Goal: Information Seeking & Learning: Learn about a topic

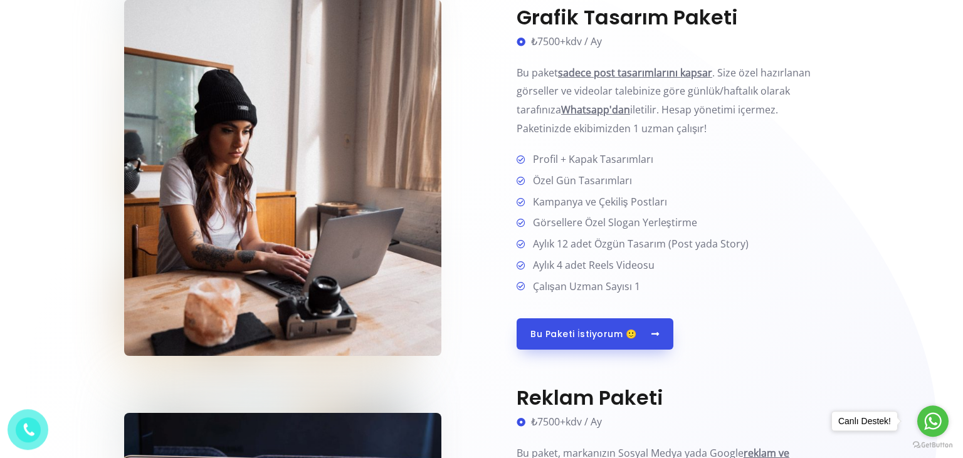
scroll to position [596, 0]
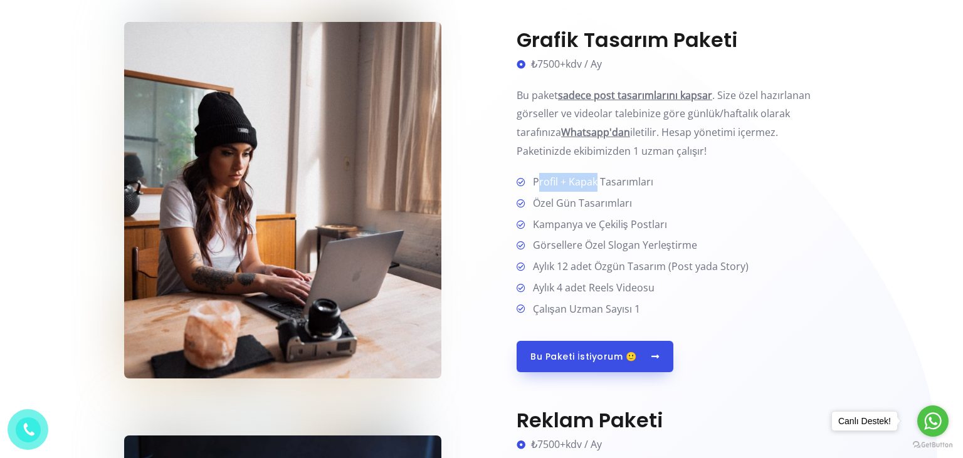
drag, startPoint x: 538, startPoint y: 182, endPoint x: 606, endPoint y: 182, distance: 68.4
click at [606, 182] on span "Profil + Kapak Tasarımları" at bounding box center [590, 182] width 125 height 19
drag, startPoint x: 580, startPoint y: 204, endPoint x: 596, endPoint y: 206, distance: 15.9
click at [595, 204] on span "Özel Gün Tasarımları" at bounding box center [580, 203] width 104 height 19
drag, startPoint x: 544, startPoint y: 227, endPoint x: 576, endPoint y: 235, distance: 32.2
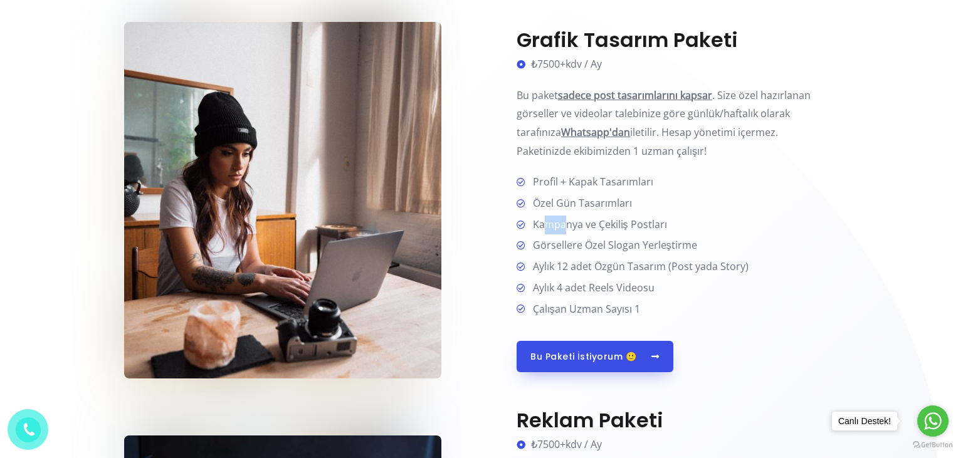
click at [568, 231] on span "Kampanya ve Çekiliş Postları" at bounding box center [597, 225] width 139 height 19
drag, startPoint x: 561, startPoint y: 250, endPoint x: 573, endPoint y: 257, distance: 13.6
click at [573, 253] on span "Görsellere Özel Slogan Yerleştirme" at bounding box center [612, 245] width 169 height 19
drag, startPoint x: 558, startPoint y: 267, endPoint x: 611, endPoint y: 271, distance: 53.5
click at [606, 271] on span "Aylık 12 adet Özgün Tasarım (Post yada Story)" at bounding box center [638, 267] width 221 height 19
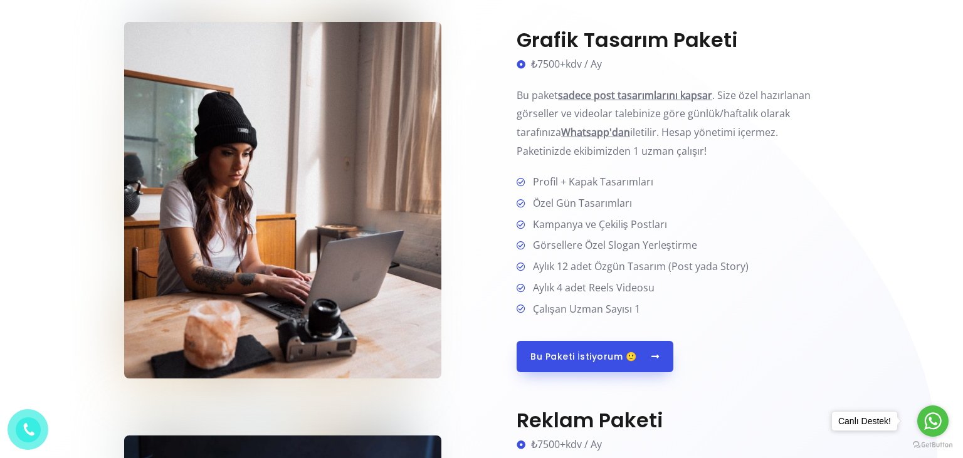
click at [658, 282] on li "Aylık 4 adet Reels Videosu" at bounding box center [678, 289] width 322 height 20
click at [587, 282] on span "Aylık 4 adet Reels Videosu" at bounding box center [591, 288] width 127 height 19
drag, startPoint x: 546, startPoint y: 288, endPoint x: 619, endPoint y: 290, distance: 73.4
click at [619, 290] on span "Aylık 4 adet Reels Videosu" at bounding box center [591, 288] width 127 height 19
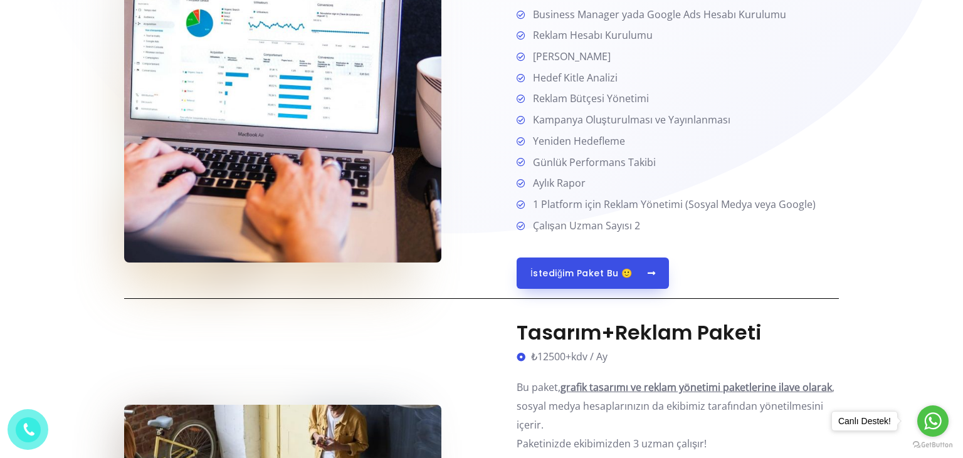
scroll to position [1457, 0]
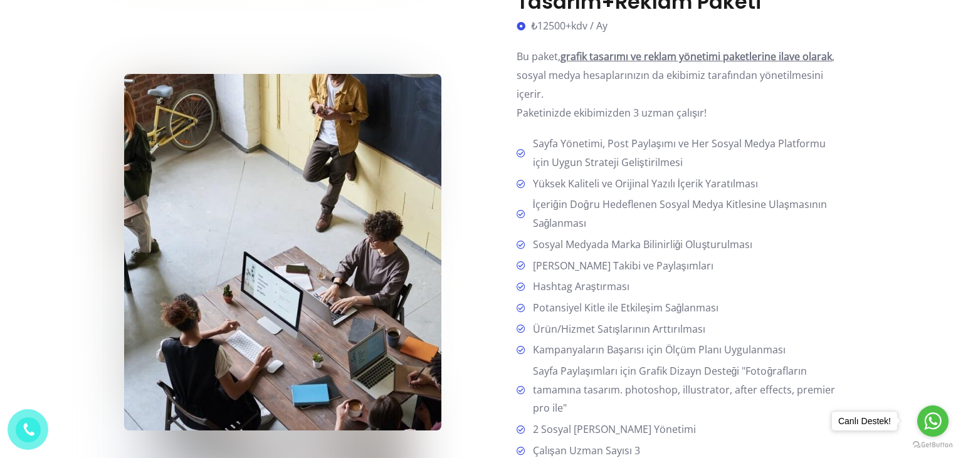
click at [601, 230] on span "İçeriğin Doğru Hedeflenen Sosyal Medya Kitlesine Ulaşmasının Sağlanması" at bounding box center [684, 214] width 312 height 37
click at [568, 233] on span "İçeriğin Doğru Hedeflenen Sosyal Medya Kitlesine Ulaşmasının Sağlanması" at bounding box center [684, 214] width 312 height 37
drag, startPoint x: 551, startPoint y: 245, endPoint x: 655, endPoint y: 251, distance: 104.9
click at [655, 251] on span "Sosyal Medyada Marka Bilinirliği Oluşturulması" at bounding box center [640, 245] width 225 height 19
click at [680, 255] on li "Sosyal Medyada Marka Bilinirliği Oluşturulması" at bounding box center [678, 246] width 322 height 20
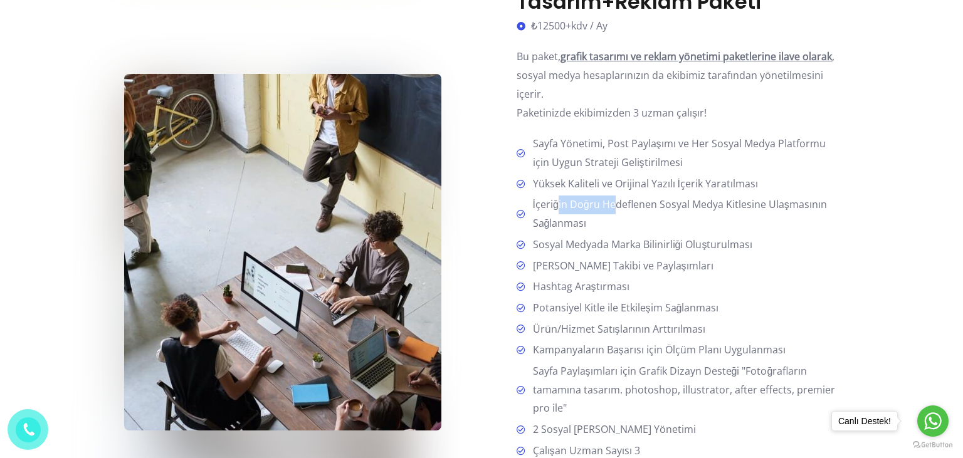
drag, startPoint x: 565, startPoint y: 207, endPoint x: 625, endPoint y: 214, distance: 60.0
click at [623, 214] on span "İçeriğin Doğru Hedeflenen Sosyal Medya Kitlesine Ulaşmasının Sağlanması" at bounding box center [684, 214] width 312 height 37
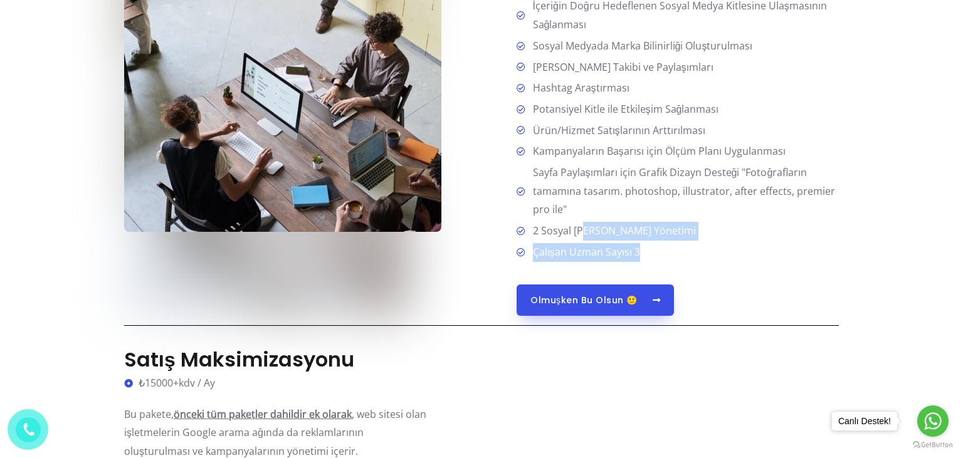
drag, startPoint x: 643, startPoint y: 255, endPoint x: 585, endPoint y: 235, distance: 61.7
click at [585, 235] on ul "Sayfa Yönetimi, Post Paylaşımı ve Her Sosyal Medya Platformu için Uygun Stratej…" at bounding box center [678, 98] width 322 height 325
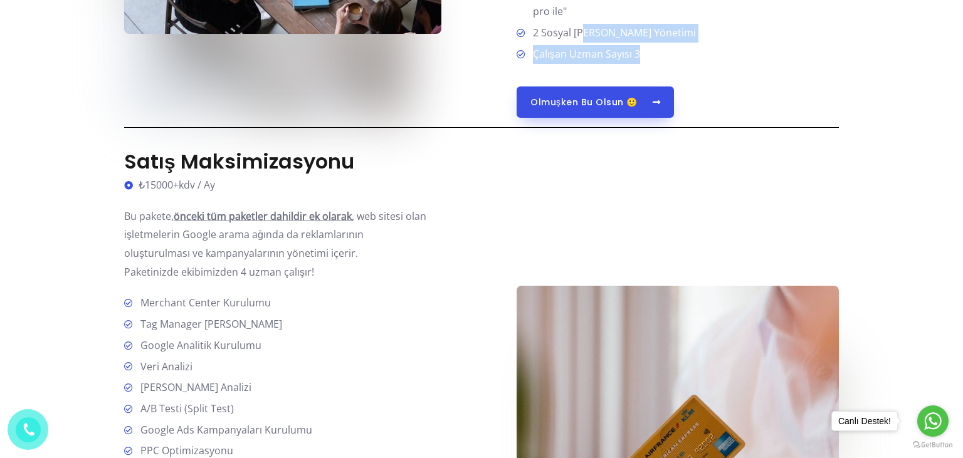
scroll to position [2119, 0]
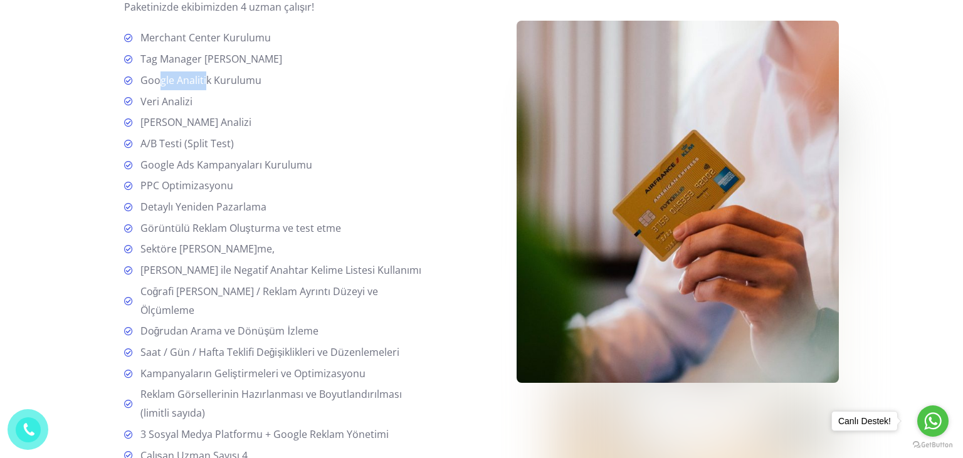
drag, startPoint x: 201, startPoint y: 80, endPoint x: 210, endPoint y: 80, distance: 8.8
click at [210, 80] on span "Google Analitik Kurulumu" at bounding box center [198, 80] width 126 height 19
drag, startPoint x: 172, startPoint y: 99, endPoint x: 172, endPoint y: 112, distance: 12.5
click at [178, 99] on span "Veri Analizi" at bounding box center [163, 102] width 57 height 19
drag, startPoint x: 156, startPoint y: 124, endPoint x: 201, endPoint y: 127, distance: 45.8
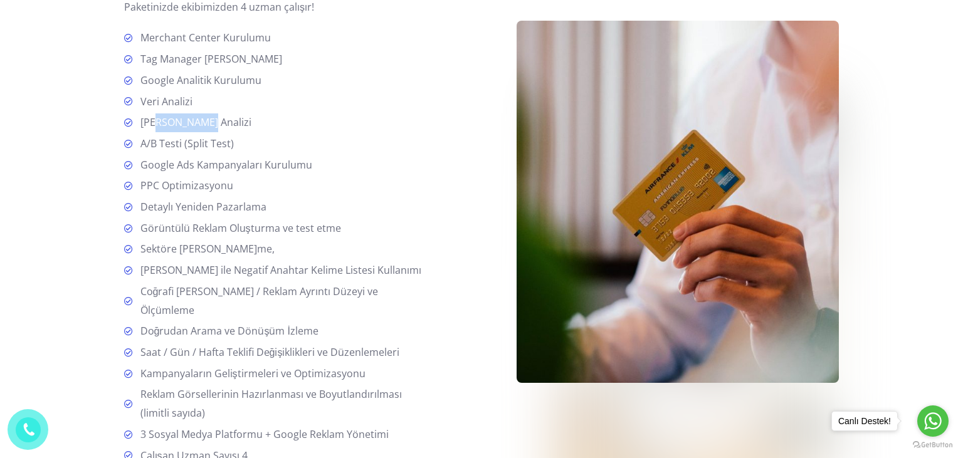
click at [203, 125] on span "[PERSON_NAME] Analizi" at bounding box center [193, 122] width 116 height 19
drag, startPoint x: 167, startPoint y: 157, endPoint x: 220, endPoint y: 160, distance: 53.4
click at [218, 160] on span "Google Ads Kampanyaları Kurulumu" at bounding box center [223, 165] width 177 height 19
click at [210, 179] on ul "Merchant Center Kurulumu Tag Manager Kurulumu Google Analitik Kurulumu Veri Ana…" at bounding box center [277, 247] width 307 height 436
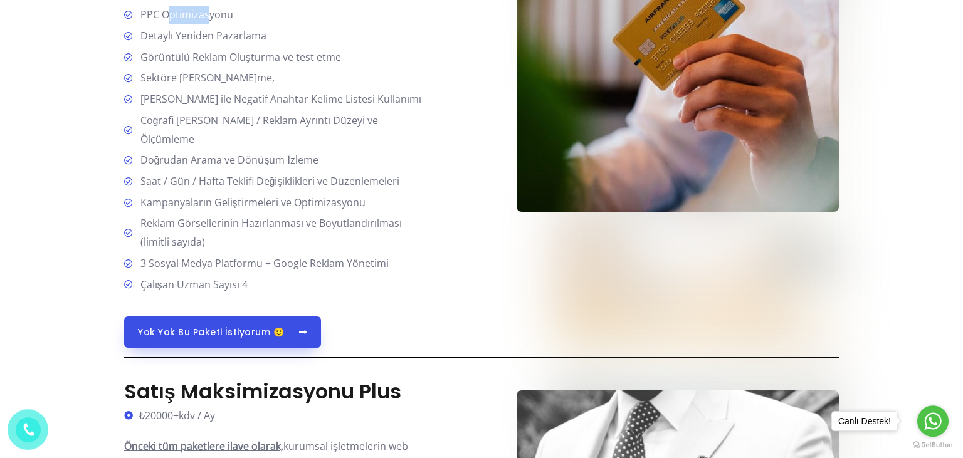
scroll to position [2318, 0]
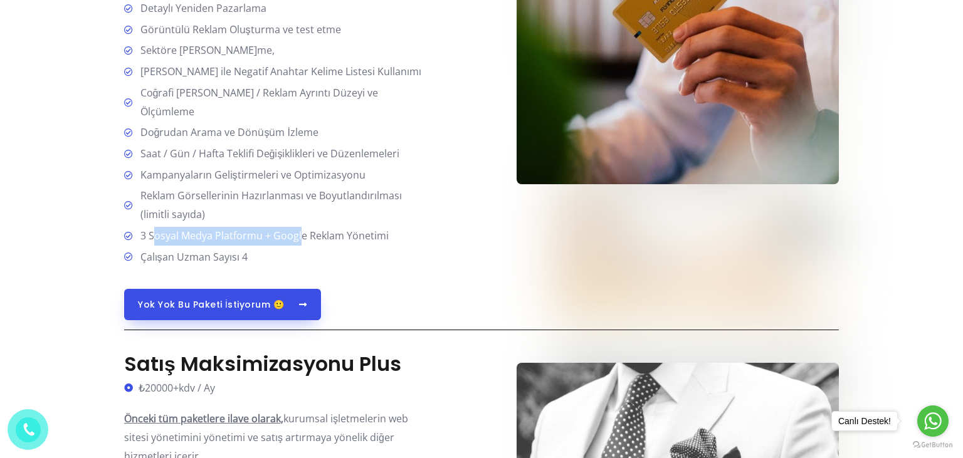
drag, startPoint x: 156, startPoint y: 230, endPoint x: 301, endPoint y: 237, distance: 145.7
click at [301, 237] on span "3 Sosyal Medya Platformu + Google Reklam Yönetimi" at bounding box center [261, 236] width 253 height 19
click at [311, 250] on li "Çalışan Uzman Sayısı 4" at bounding box center [277, 257] width 307 height 19
drag, startPoint x: 194, startPoint y: 232, endPoint x: 264, endPoint y: 236, distance: 70.3
click at [264, 236] on span "3 Sosyal Medya Platformu + Google Reklam Yönetimi" at bounding box center [261, 236] width 253 height 19
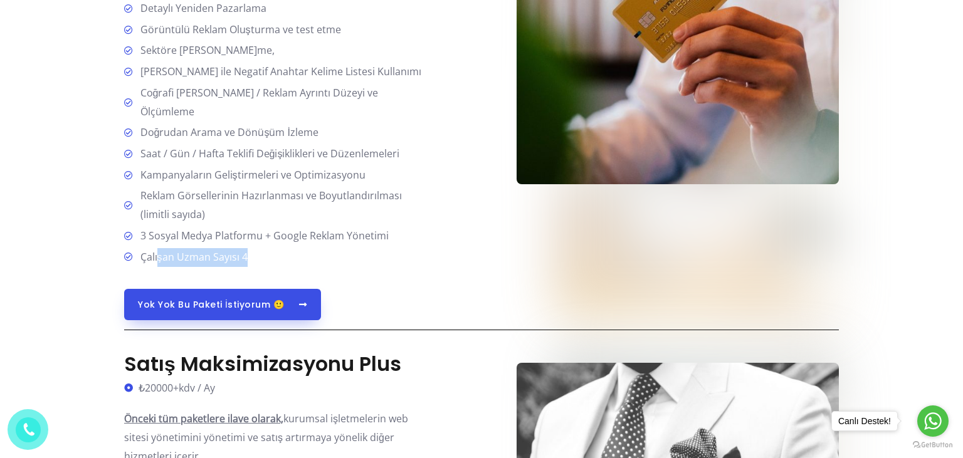
drag, startPoint x: 269, startPoint y: 260, endPoint x: 159, endPoint y: 250, distance: 110.3
click at [159, 250] on li "Çalışan Uzman Sayısı 4" at bounding box center [277, 257] width 307 height 19
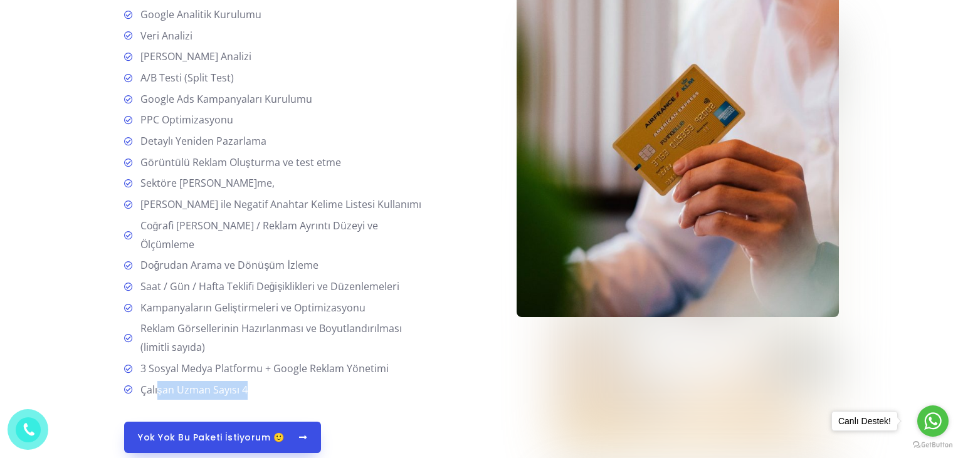
scroll to position [1788, 0]
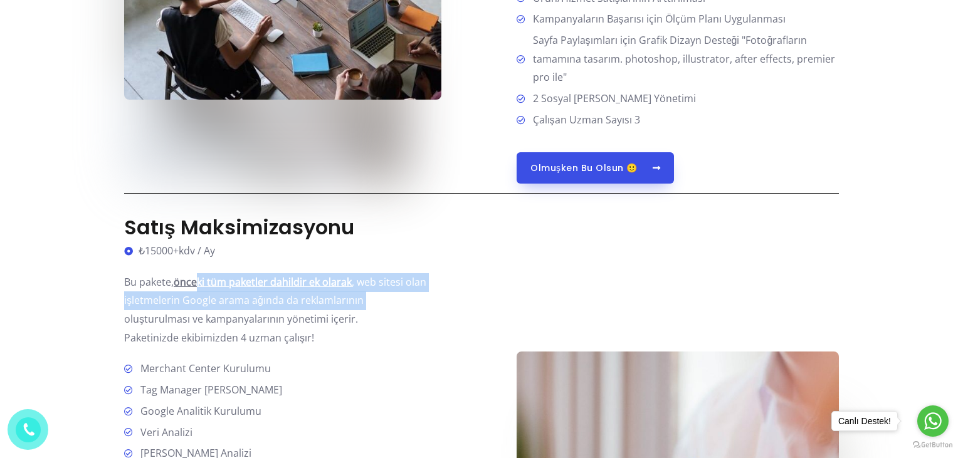
drag, startPoint x: 198, startPoint y: 282, endPoint x: 427, endPoint y: 299, distance: 229.5
click at [427, 299] on p "Bu pakete, önceki tüm paketler dahildir ek ol arak , web sitesi olan işletmeler…" at bounding box center [277, 310] width 307 height 75
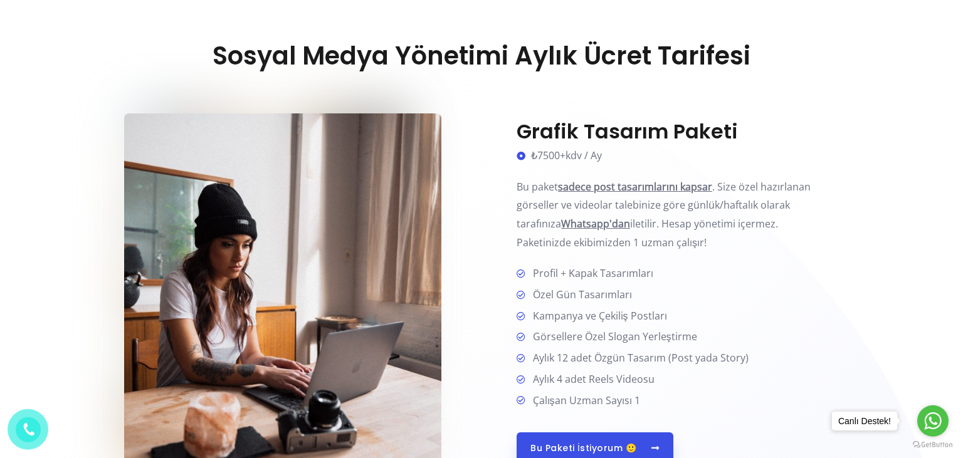
scroll to position [529, 0]
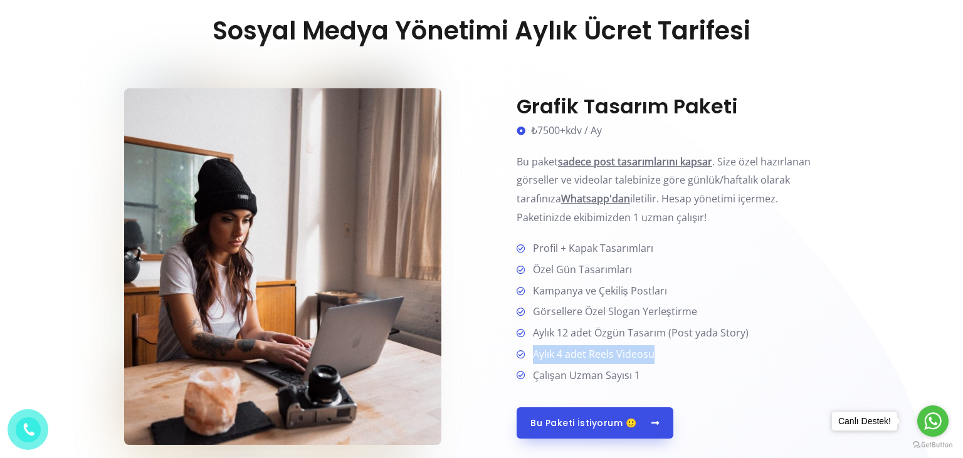
drag, startPoint x: 533, startPoint y: 354, endPoint x: 677, endPoint y: 351, distance: 144.3
click at [677, 351] on li "Aylık 4 adet Reels Videosu" at bounding box center [678, 356] width 322 height 20
click at [586, 359] on span "Aylık 4 adet Reels Videosu" at bounding box center [591, 355] width 127 height 19
drag, startPoint x: 528, startPoint y: 356, endPoint x: 657, endPoint y: 351, distance: 129.3
click at [656, 351] on li "Aylık 4 adet Reels Videosu" at bounding box center [678, 356] width 322 height 20
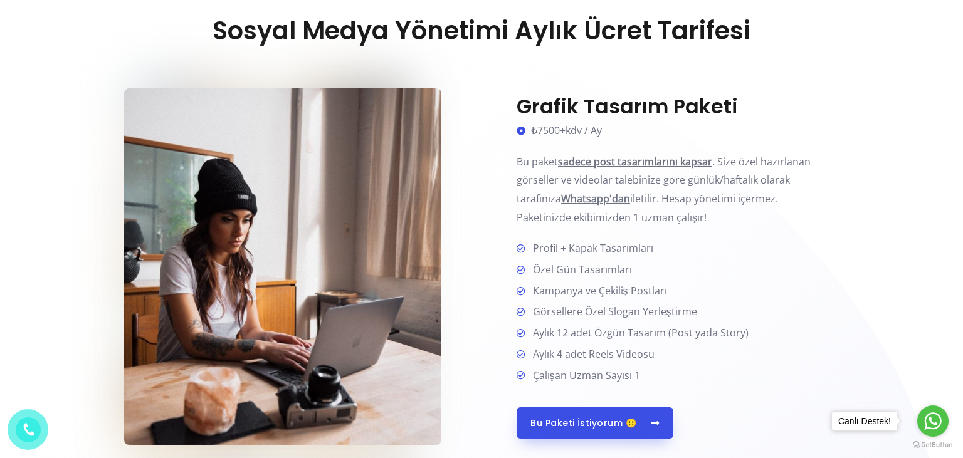
click at [679, 352] on li "Aylık 4 adet Reels Videosu" at bounding box center [678, 356] width 322 height 20
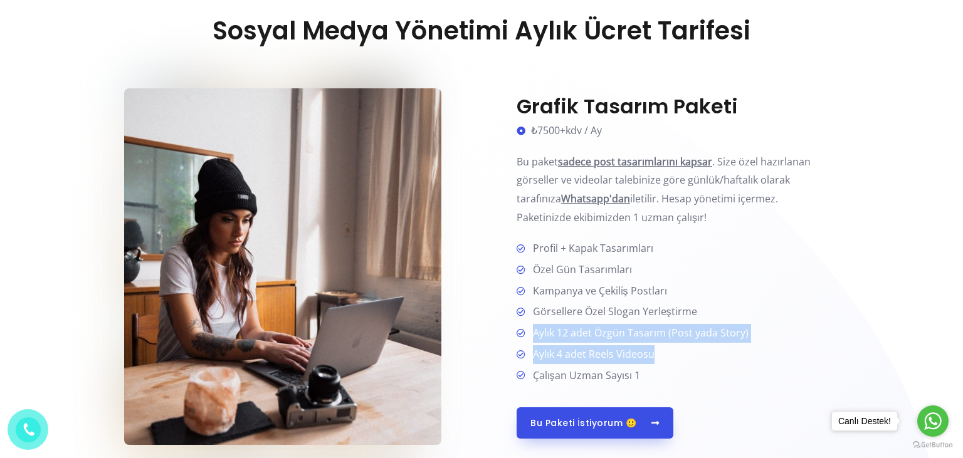
drag, startPoint x: 679, startPoint y: 352, endPoint x: 530, endPoint y: 335, distance: 150.2
click at [530, 335] on ul "Profil + Kapak Tasarımları Özel Gün Tasarımları Kampanya ve Çekiliş Postları Gö…" at bounding box center [678, 312] width 322 height 145
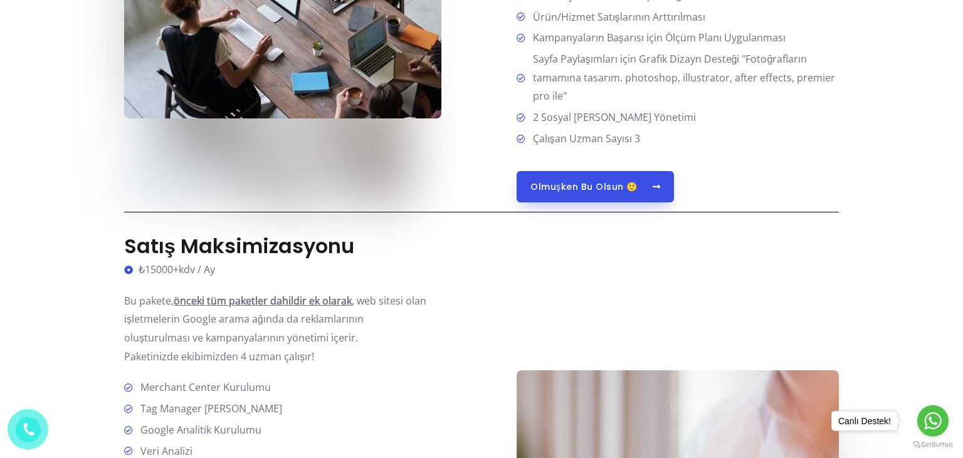
scroll to position [1728, 0]
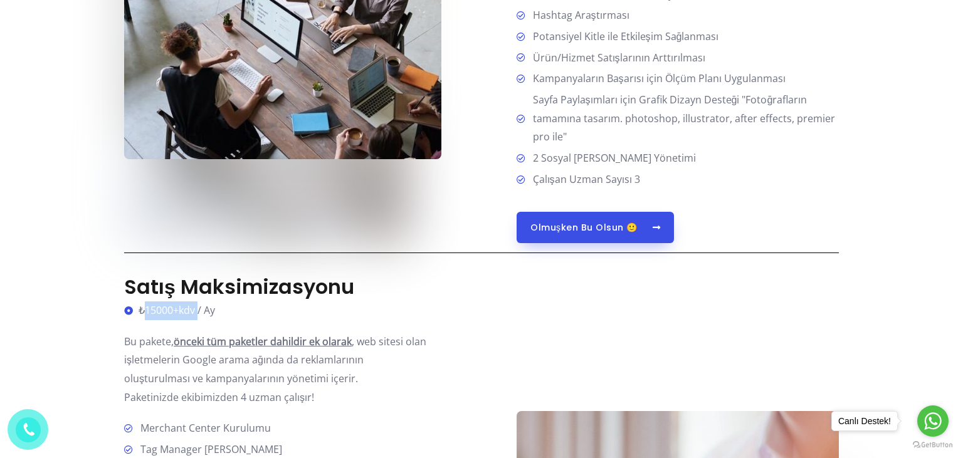
drag, startPoint x: 145, startPoint y: 310, endPoint x: 201, endPoint y: 310, distance: 56.4
click at [198, 310] on span "₺15000+kdv / Ay" at bounding box center [175, 311] width 80 height 19
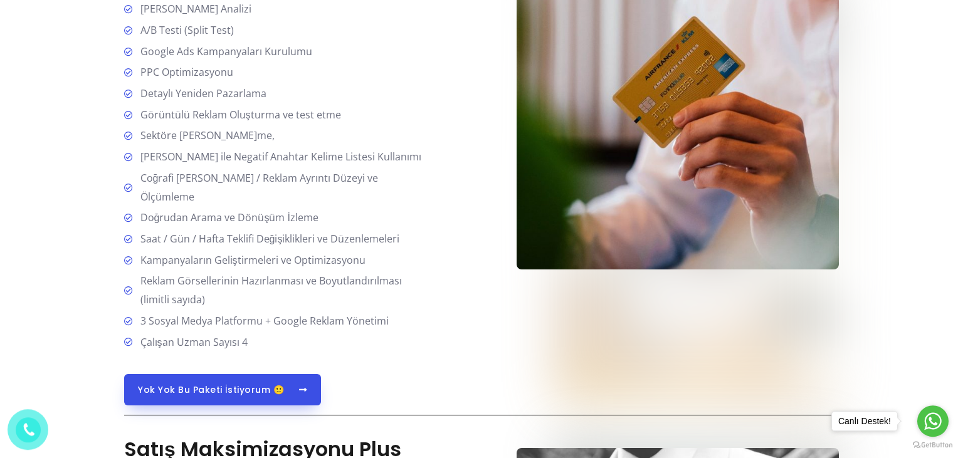
scroll to position [2257, 0]
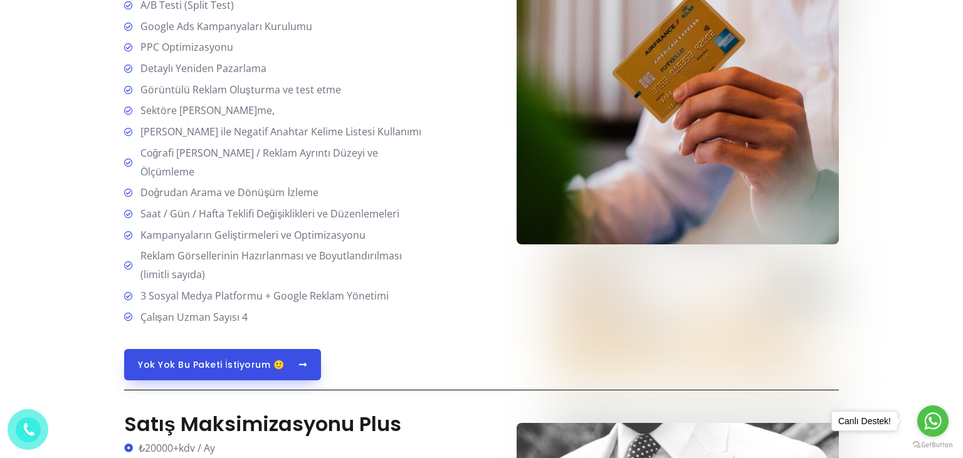
click at [292, 220] on span "Saat / Gün / Hafta Teklifi Değişiklikleri ve Düzenlemeleri" at bounding box center [267, 214] width 265 height 19
click at [240, 224] on li "Saat / Gün / Hafta Teklifi Değişiklikleri ve Düzenlemeleri" at bounding box center [277, 215] width 307 height 20
click at [280, 222] on span "Saat / Gün / Hafta Teklifi Değişiklikleri ve Düzenlemeleri" at bounding box center [267, 214] width 265 height 19
click at [253, 223] on span "Saat / Gün / Hafta Teklifi Değişiklikleri ve Düzenlemeleri" at bounding box center [267, 214] width 265 height 19
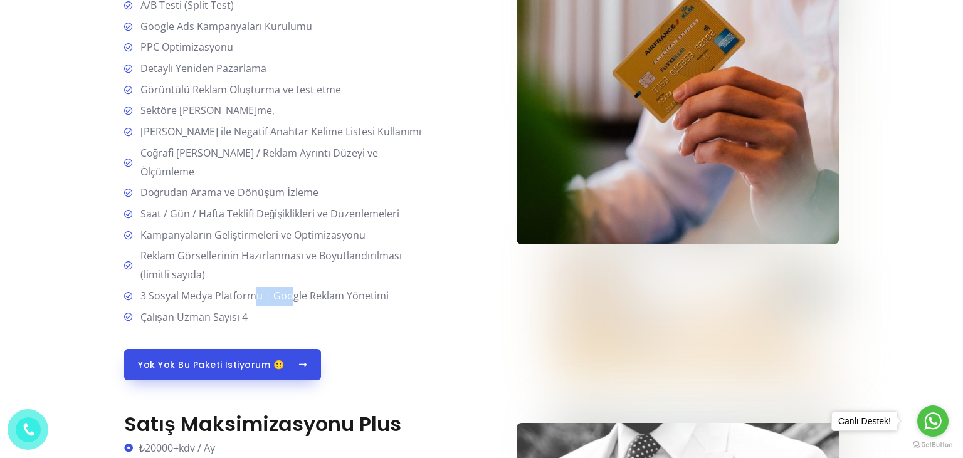
drag, startPoint x: 255, startPoint y: 297, endPoint x: 323, endPoint y: 298, distance: 68.4
click at [310, 298] on span "3 Sosyal Medya Platformu + Google Reklam Yönetimi" at bounding box center [261, 296] width 253 height 19
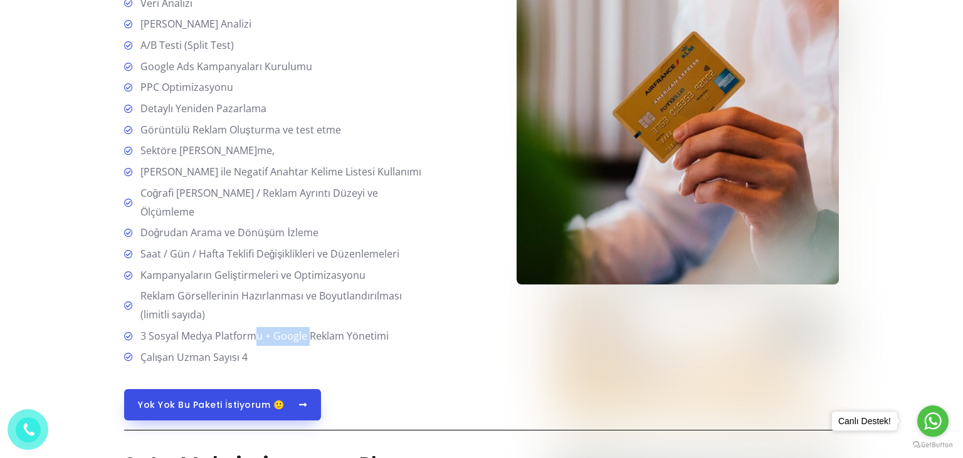
scroll to position [2192, 0]
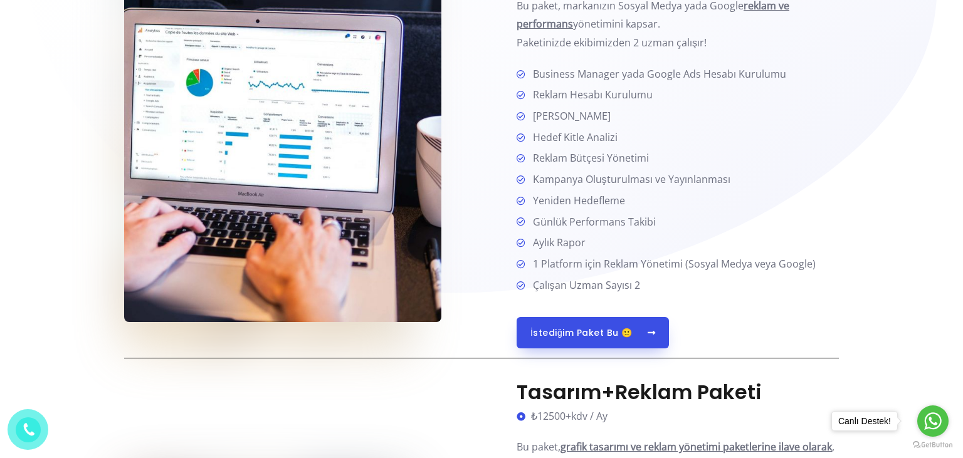
scroll to position [735, 0]
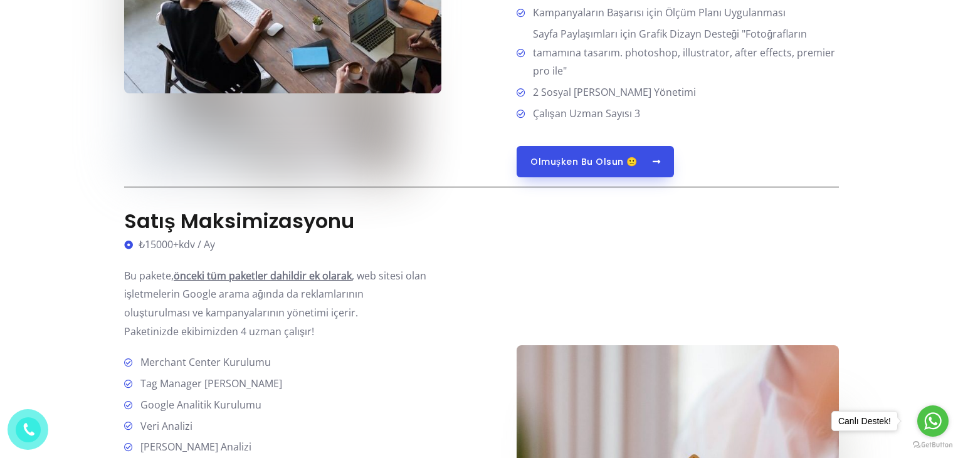
scroll to position [1993, 0]
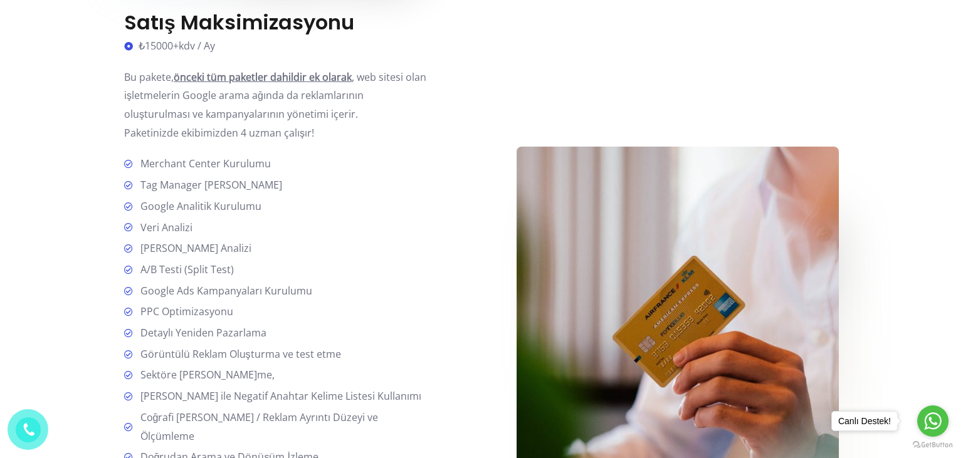
click at [0, 169] on section "Sosyal Medya Yönetimi Aylık Ücret Tarifesi Grafik Tasarım Paketi ₺7500+kdv / Ay…" at bounding box center [481, 58] width 963 height 3169
click at [85, 127] on section "Sosyal Medya Yönetimi Aylık Ücret Tarifesi Grafik Tasarım Paketi ₺7500+kdv / Ay…" at bounding box center [481, 58] width 963 height 3169
click at [57, 105] on section "Sosyal Medya Yönetimi Aylık Ücret Tarifesi Grafik Tasarım Paketi ₺7500+kdv / Ay…" at bounding box center [481, 58] width 963 height 3169
click at [22, 45] on section "Sosyal Medya Yönetimi Aylık Ücret Tarifesi Grafik Tasarım Paketi ₺7500+kdv / Ay…" at bounding box center [481, 58] width 963 height 3169
click at [8, 112] on section "Sosyal Medya Yönetimi Aylık Ücret Tarifesi Grafik Tasarım Paketi ₺7500+kdv / Ay…" at bounding box center [481, 58] width 963 height 3169
